Goal: Task Accomplishment & Management: Manage account settings

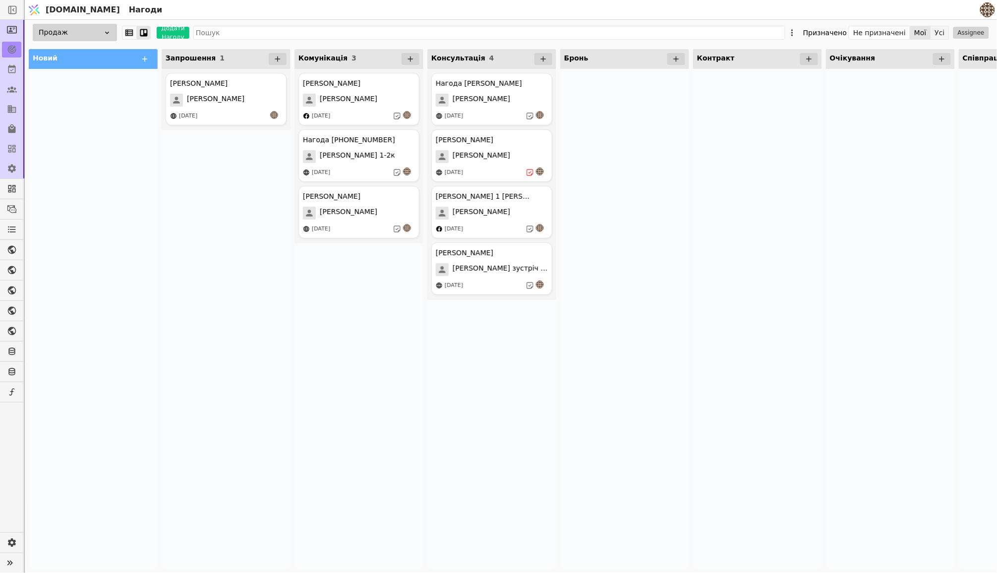
click at [939, 35] on button "Усі" at bounding box center [940, 33] width 18 height 14
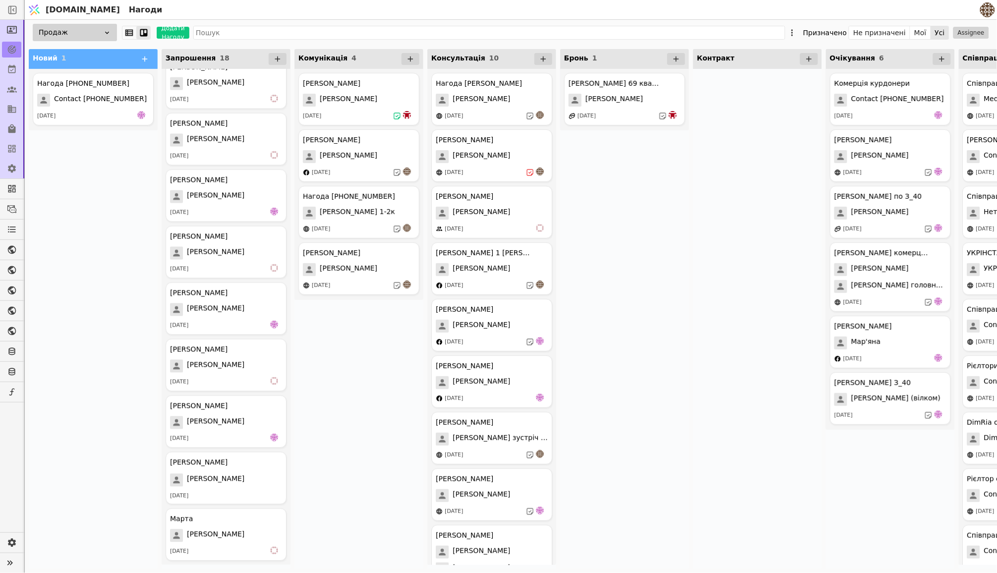
scroll to position [524, 0]
click at [64, 95] on span "Contact [PHONE_NUMBER]" at bounding box center [100, 100] width 93 height 13
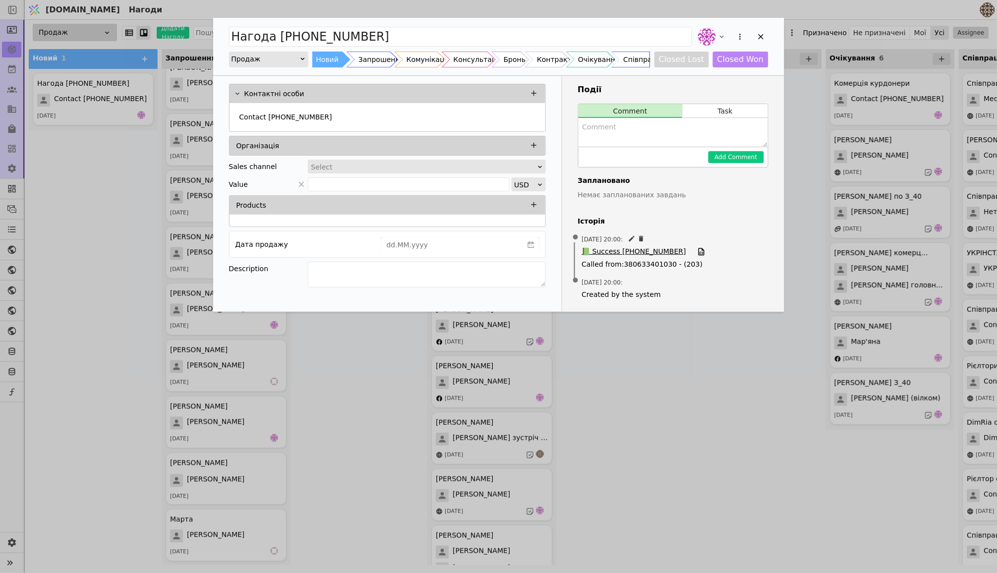
click at [656, 252] on span "📗 Success [PHONE_NUMBER]" at bounding box center [634, 251] width 104 height 11
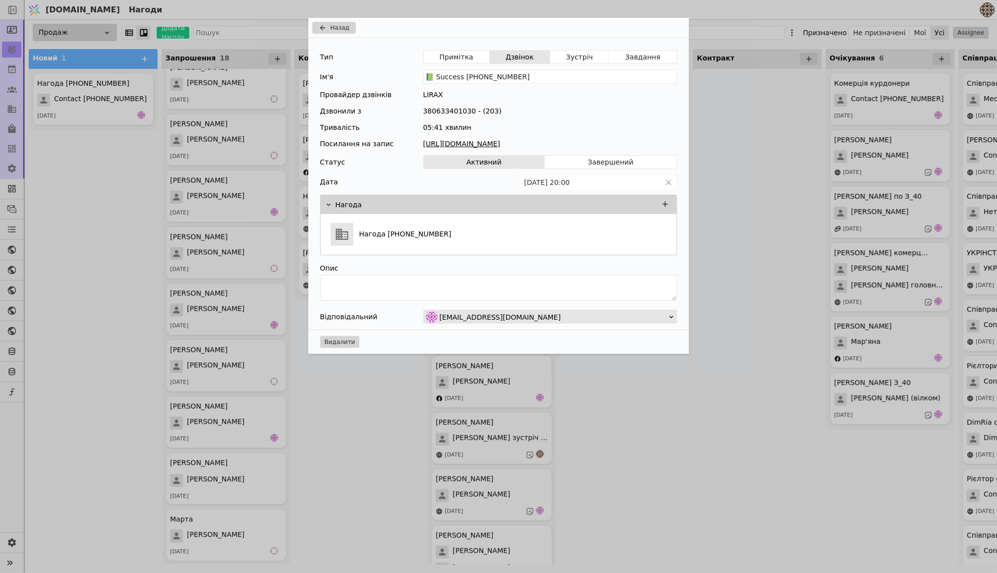
click at [531, 144] on link "[URL][DOMAIN_NAME]" at bounding box center [550, 144] width 254 height 10
click at [650, 397] on div "Назад Тип Примітка Дзвінок Зустріч Завдання Ім'я 📗 Success [PHONE_NUMBER] Прова…" at bounding box center [498, 286] width 997 height 573
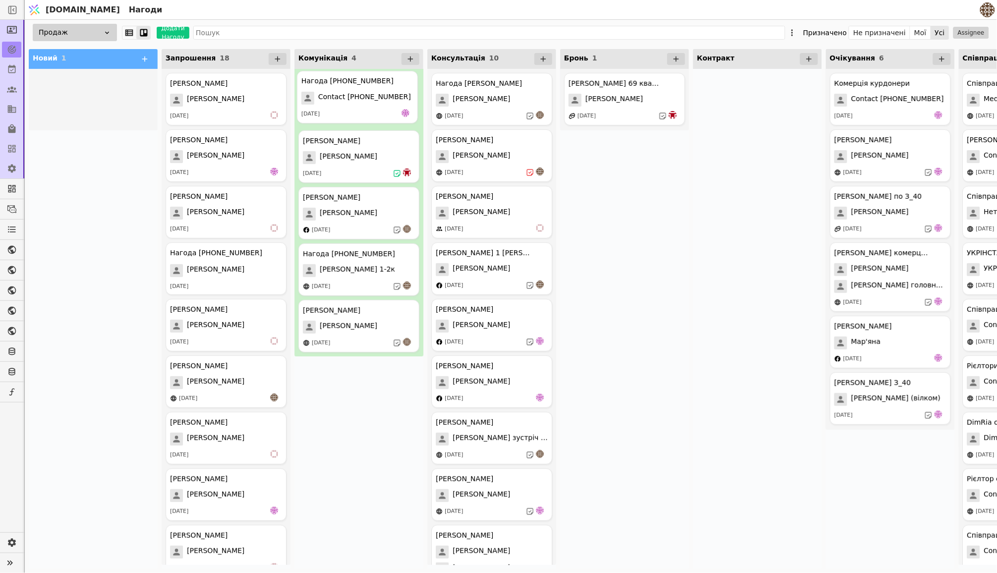
drag, startPoint x: 94, startPoint y: 103, endPoint x: 408, endPoint y: 113, distance: 314.9
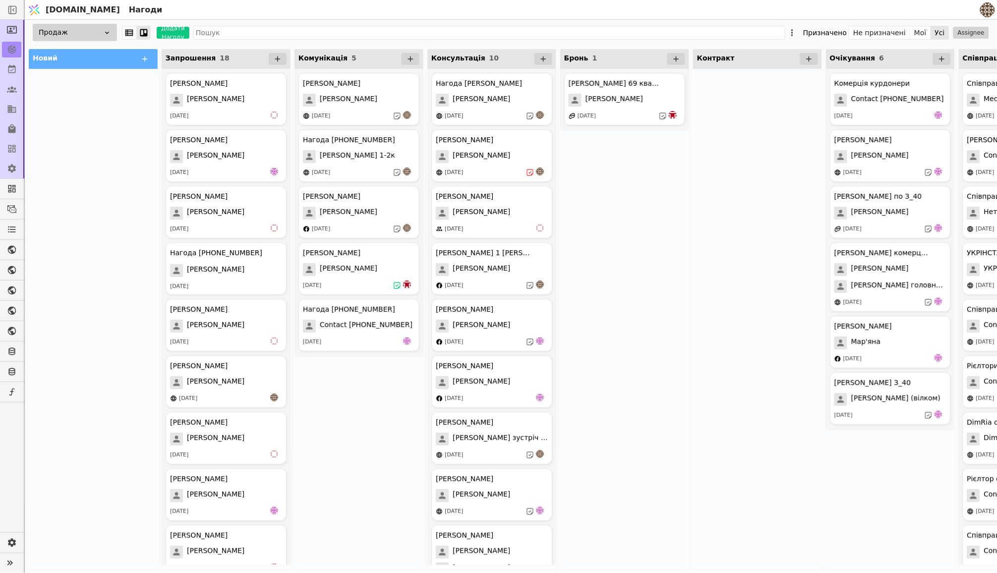
click at [345, 404] on div "[PERSON_NAME] курдонери [PERSON_NAME] [DATE] Нагода [PHONE_NUMBER] [PERSON_NAME…" at bounding box center [358, 319] width 129 height 500
click at [911, 29] on button "Мої" at bounding box center [920, 33] width 21 height 14
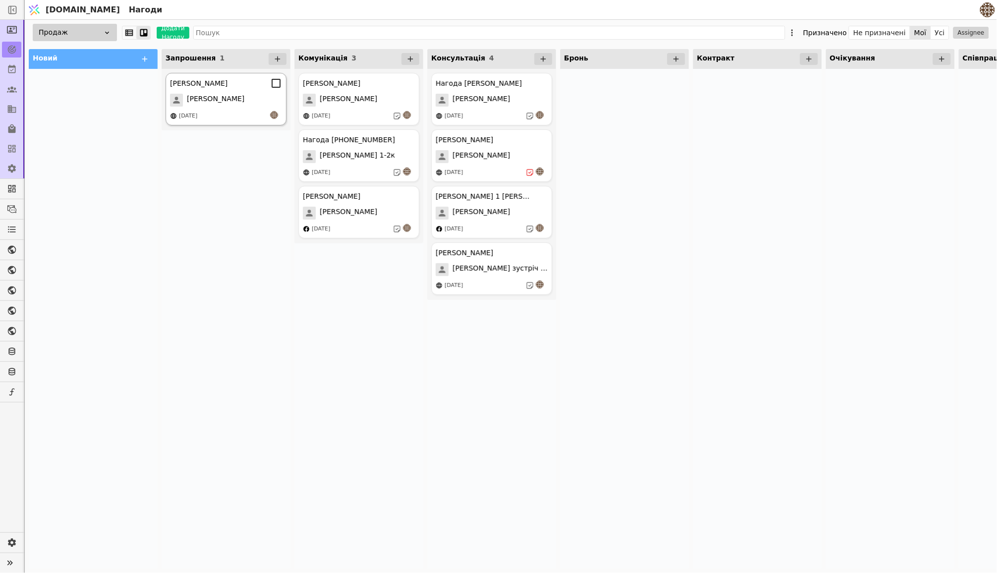
click at [226, 108] on div "[PERSON_NAME] [PERSON_NAME] [DATE]" at bounding box center [226, 99] width 121 height 53
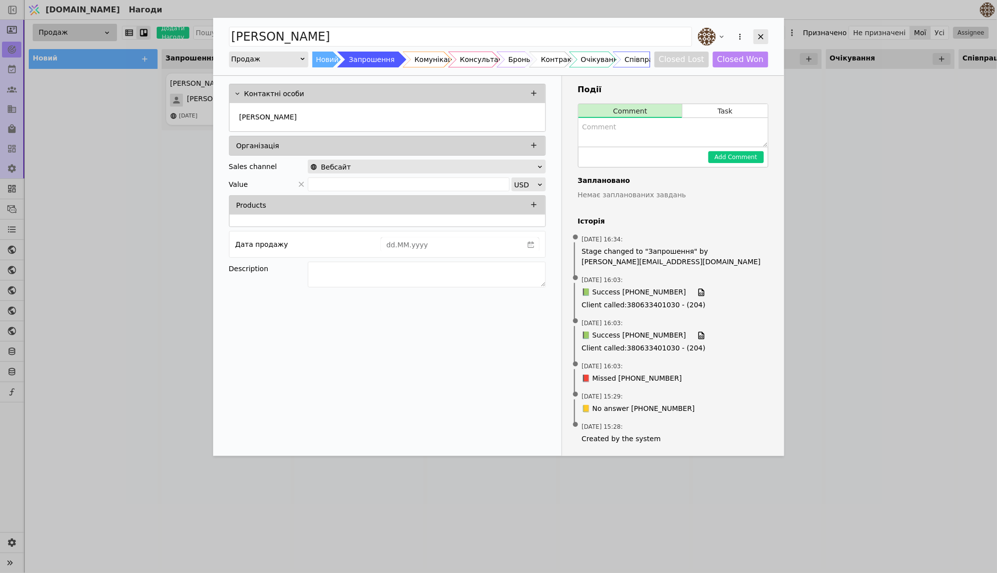
click at [762, 31] on div "Add Opportunity" at bounding box center [760, 36] width 15 height 15
